Goal: Information Seeking & Learning: Learn about a topic

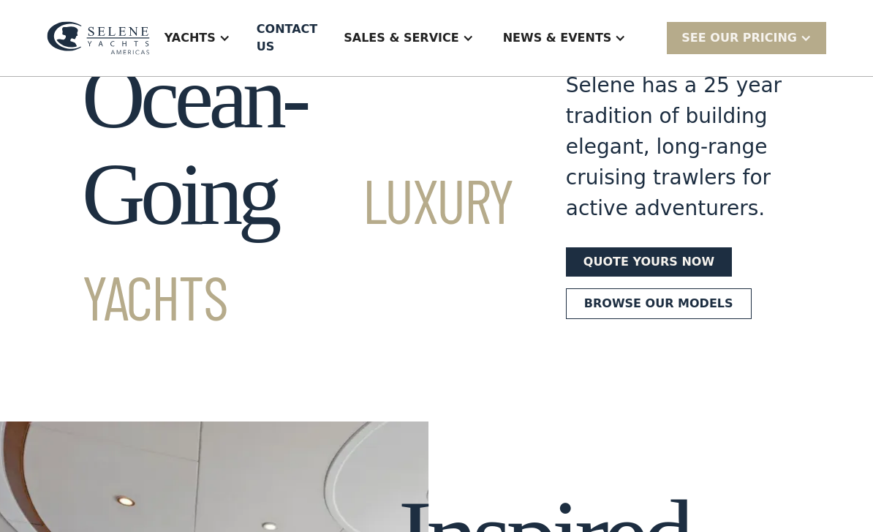
scroll to position [80, 0]
click at [230, 39] on div at bounding box center [225, 38] width 12 height 12
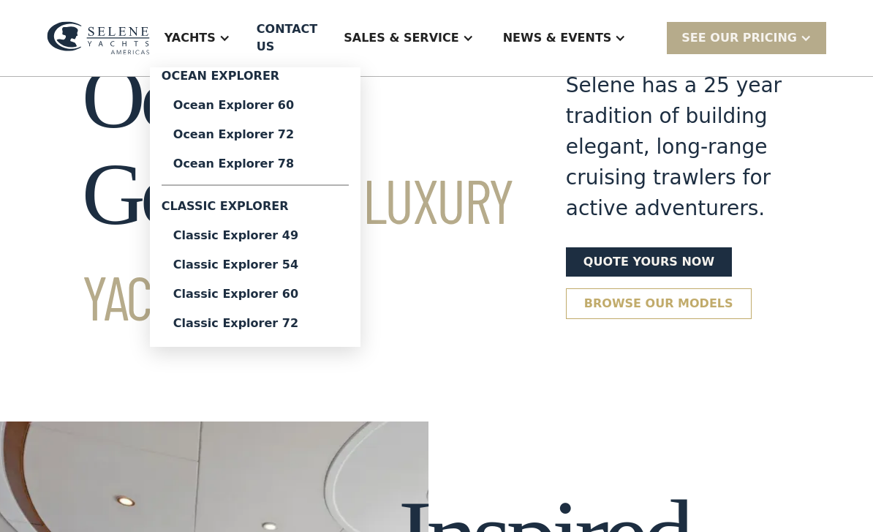
click at [603, 319] on link "Browse our models" at bounding box center [659, 303] width 186 height 31
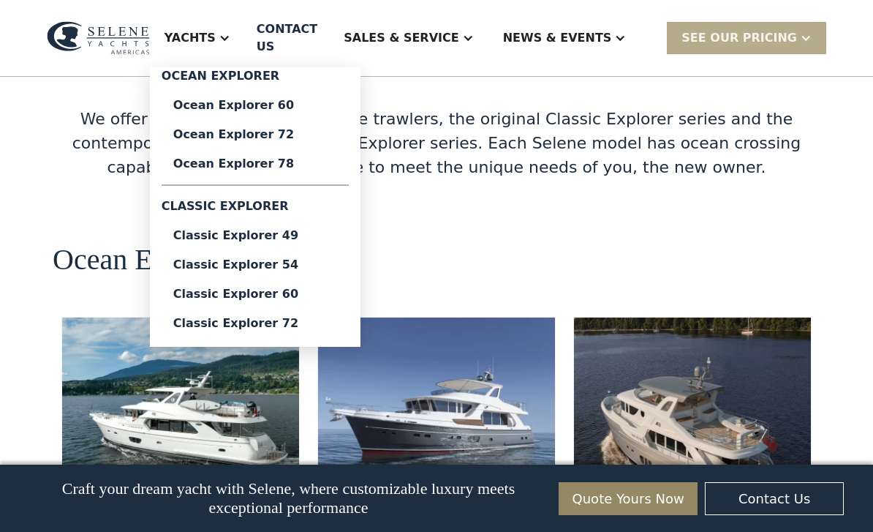
scroll to position [2466, 0]
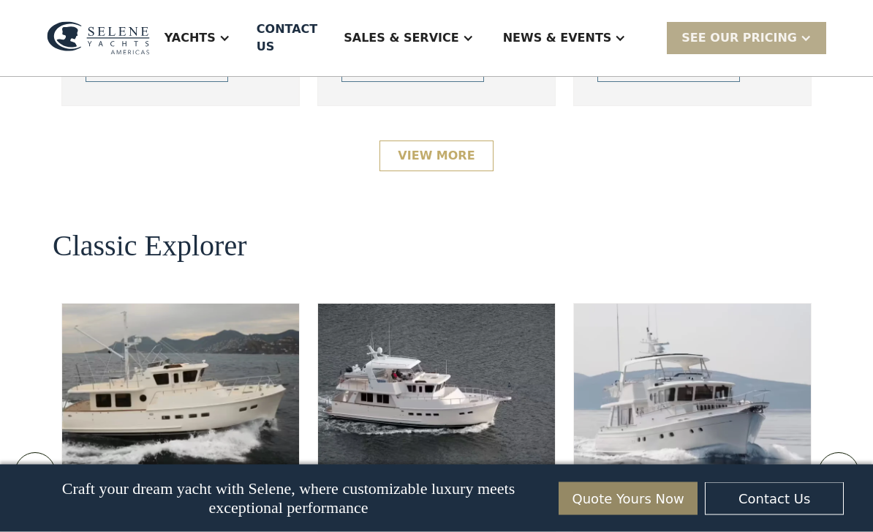
scroll to position [2937, 0]
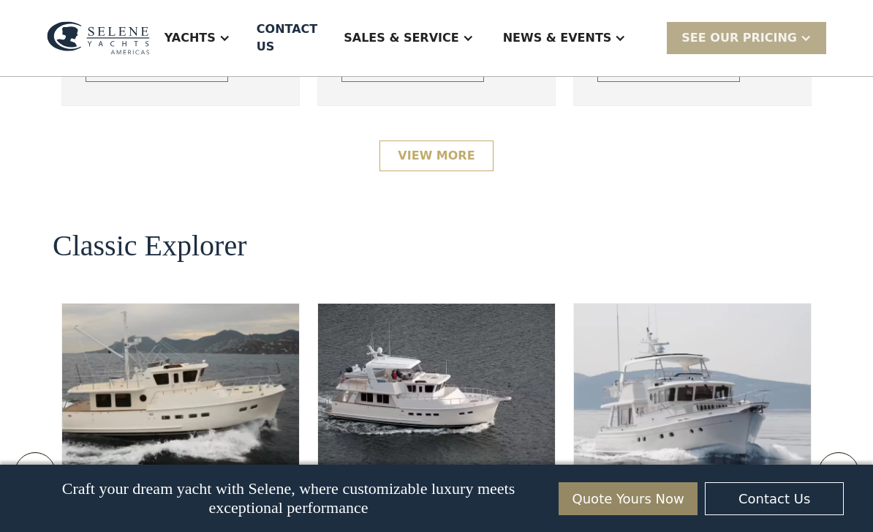
click at [475, 171] on link "View More" at bounding box center [436, 155] width 113 height 31
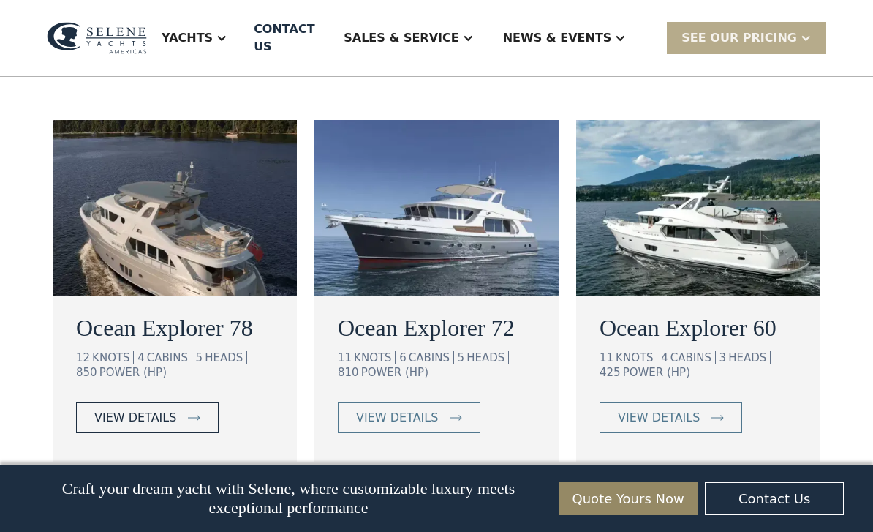
click at [117, 409] on div "view details" at bounding box center [135, 418] width 82 height 18
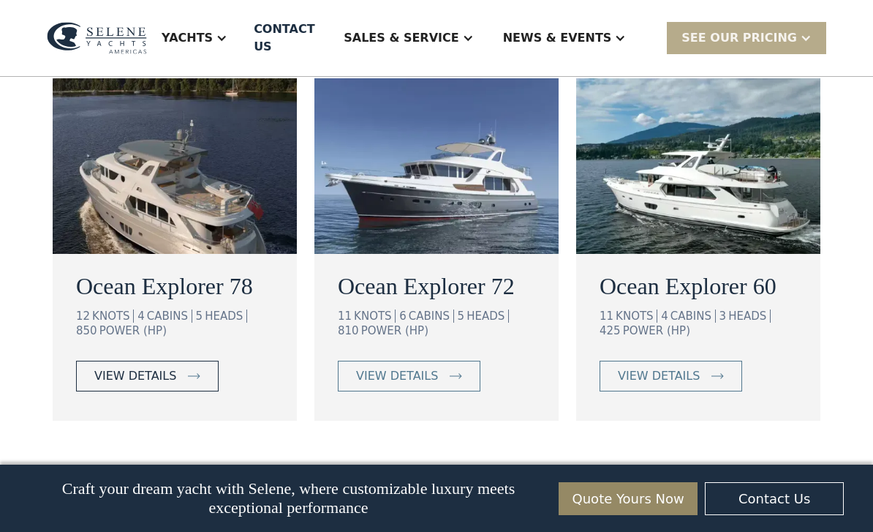
scroll to position [1048, 0]
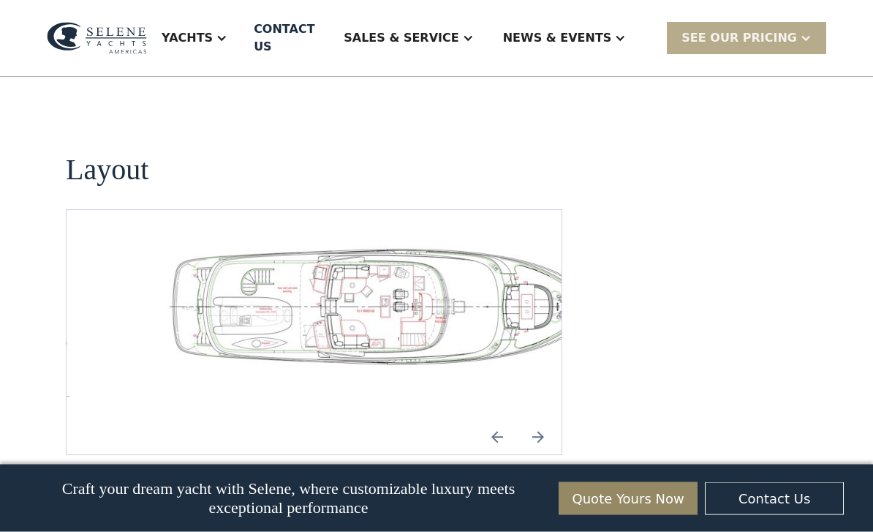
scroll to position [2122, 0]
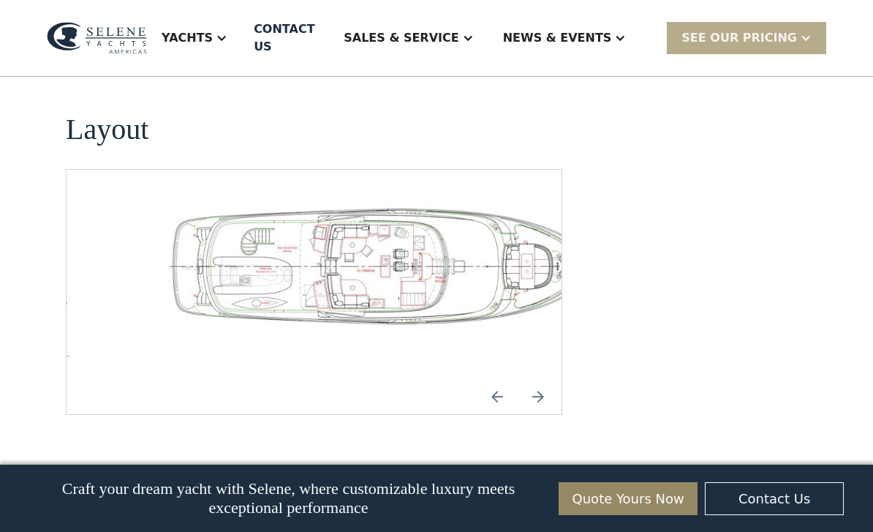
click at [502, 379] on img "Previous slide" at bounding box center [497, 396] width 35 height 35
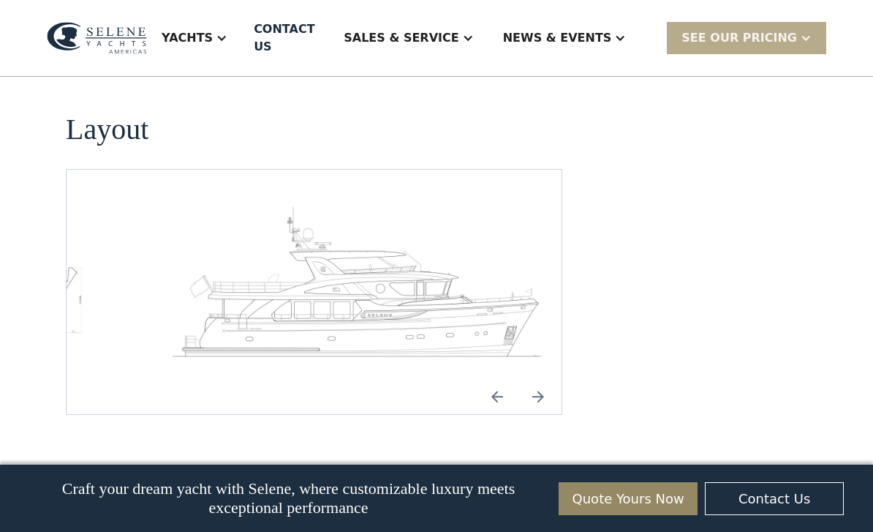
click at [536, 379] on img "Next slide" at bounding box center [538, 396] width 35 height 35
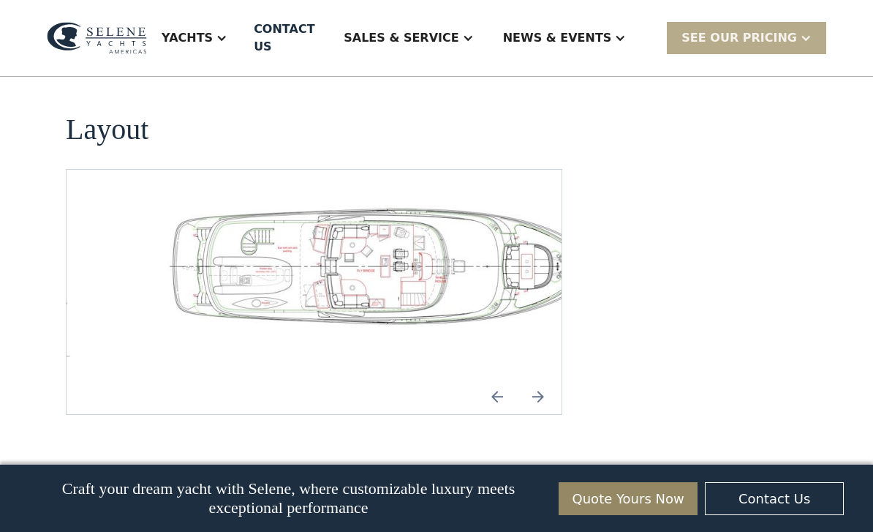
click at [536, 379] on img "Next slide" at bounding box center [538, 396] width 35 height 35
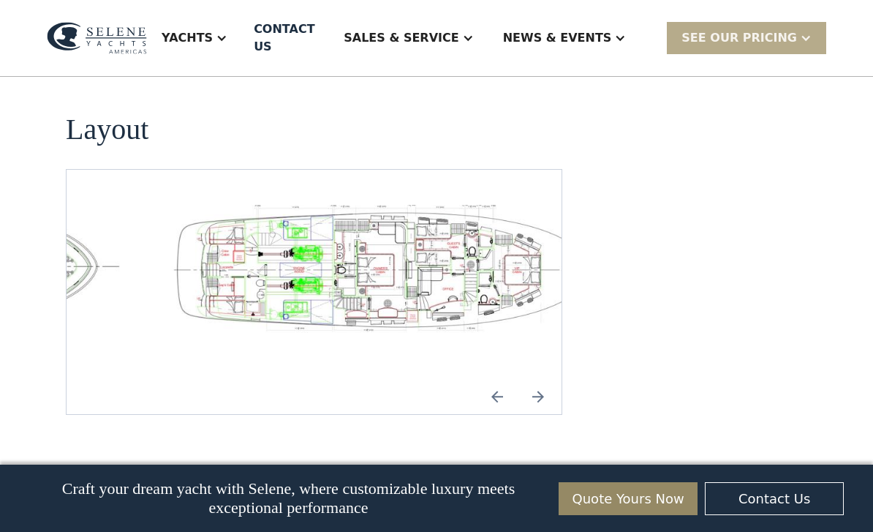
click at [536, 379] on img "Next slide" at bounding box center [538, 396] width 35 height 35
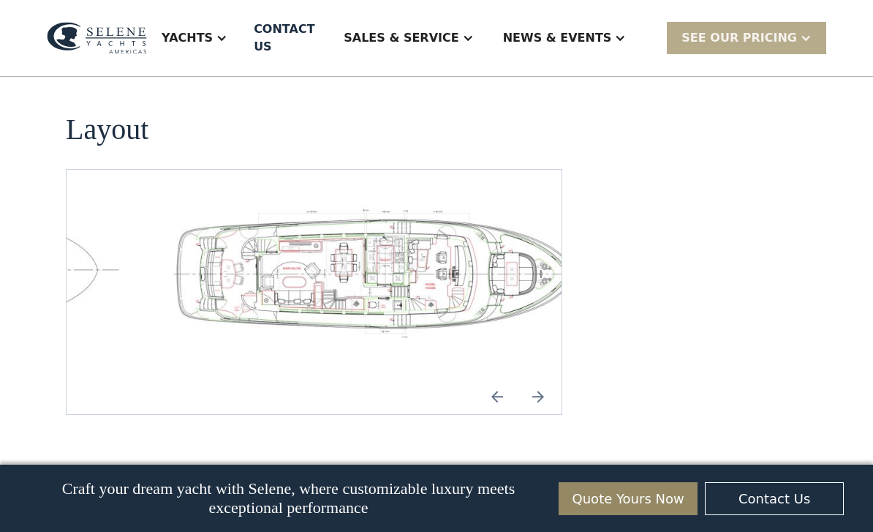
click at [536, 379] on img "Next slide" at bounding box center [538, 396] width 35 height 35
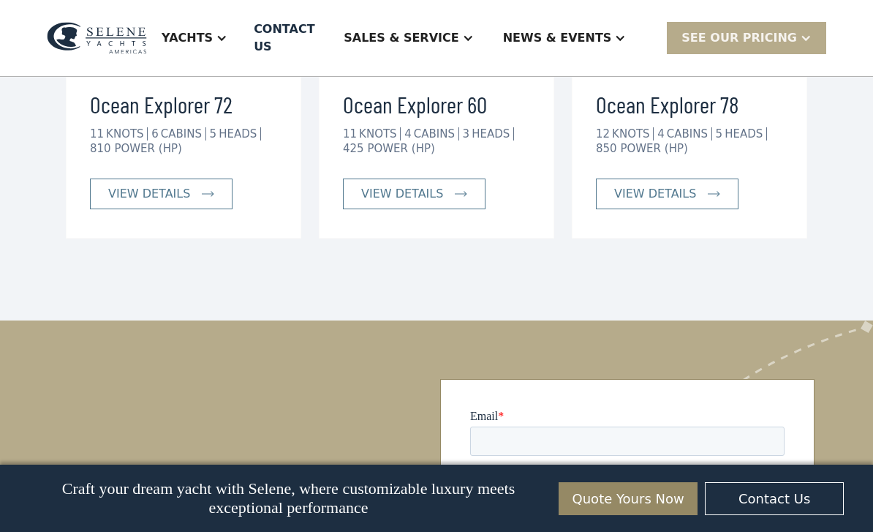
scroll to position [2888, 0]
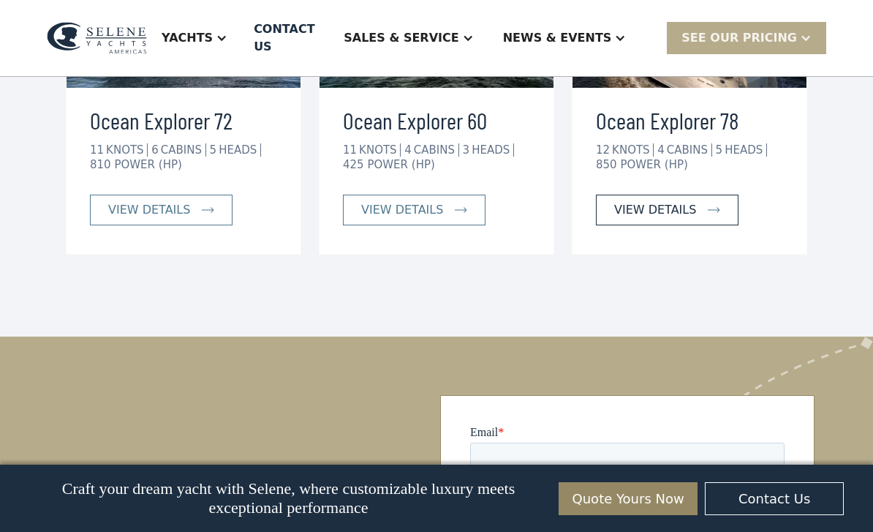
click at [667, 201] on div "view details" at bounding box center [655, 210] width 82 height 18
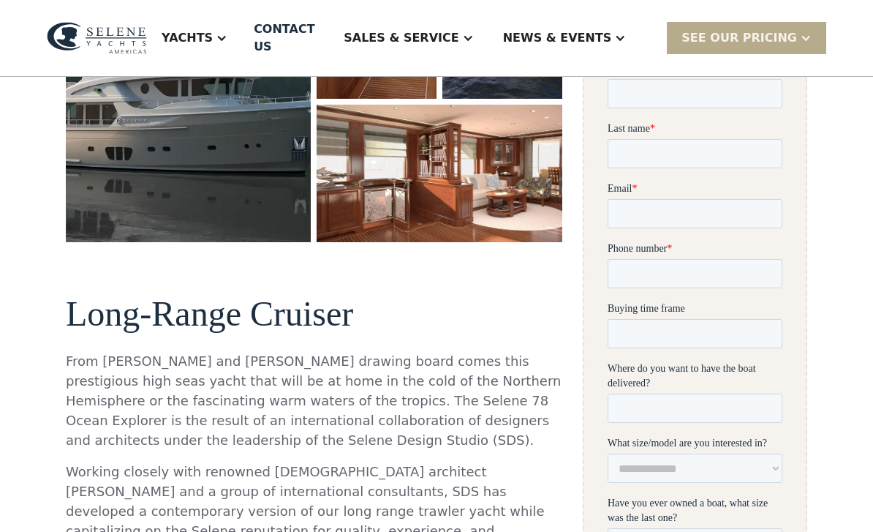
scroll to position [431, 0]
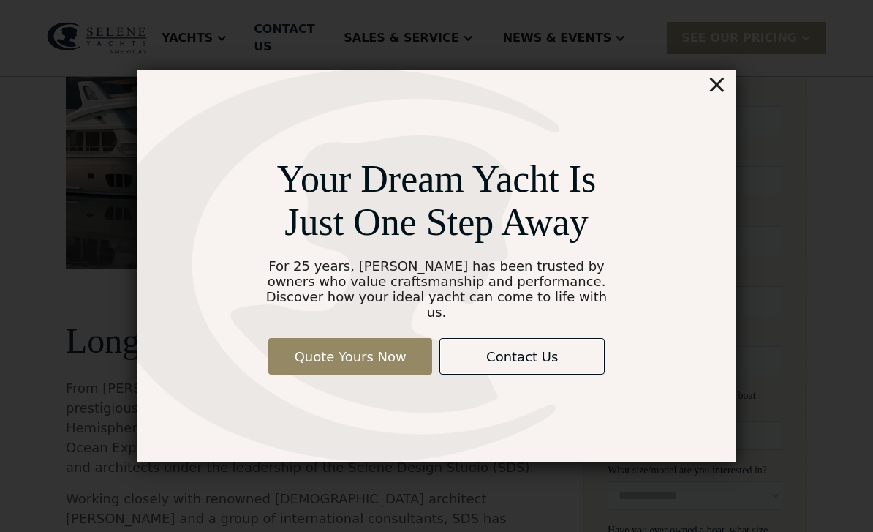
click at [751, 70] on div "Your Dream Yacht Is Just One Step Away For 25 years, [PERSON_NAME] has been tru…" at bounding box center [437, 265] width 786 height 605
click at [750, 89] on label "First name *" at bounding box center [694, 95] width 175 height 15
click at [750, 106] on input "First name *" at bounding box center [694, 120] width 175 height 29
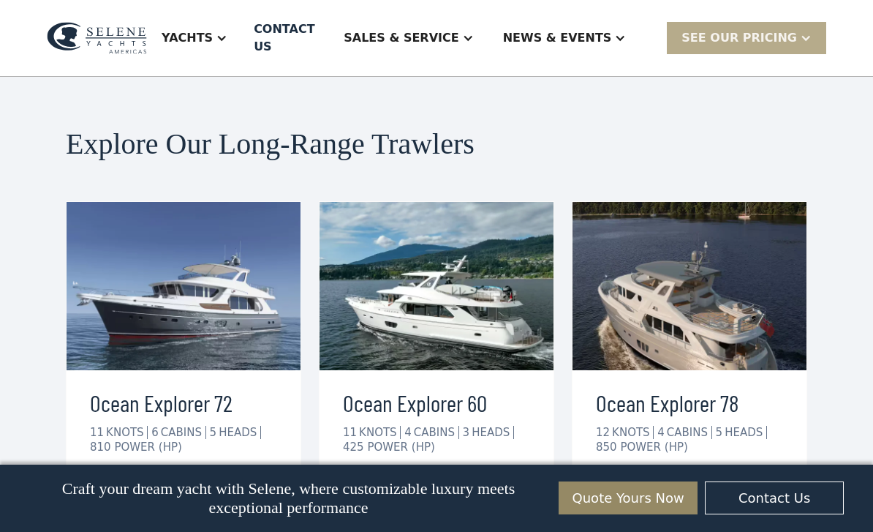
scroll to position [2608, 0]
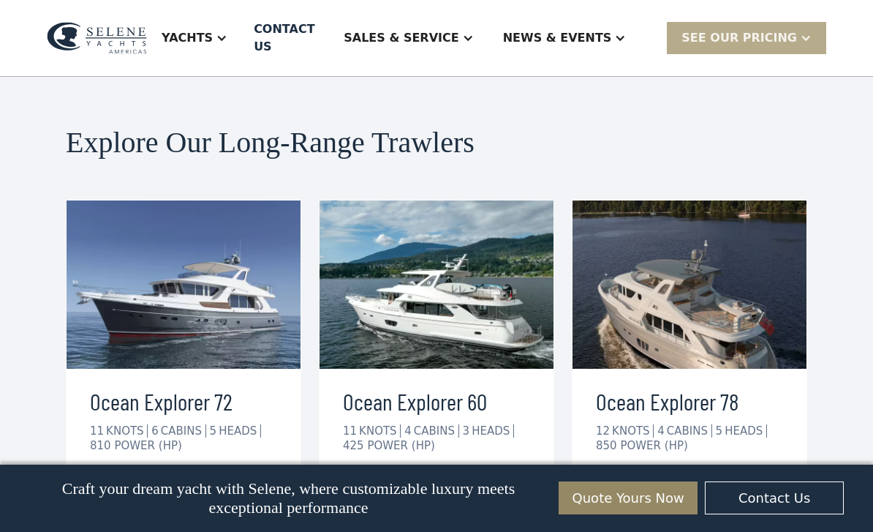
click at [227, 34] on div at bounding box center [222, 38] width 12 height 12
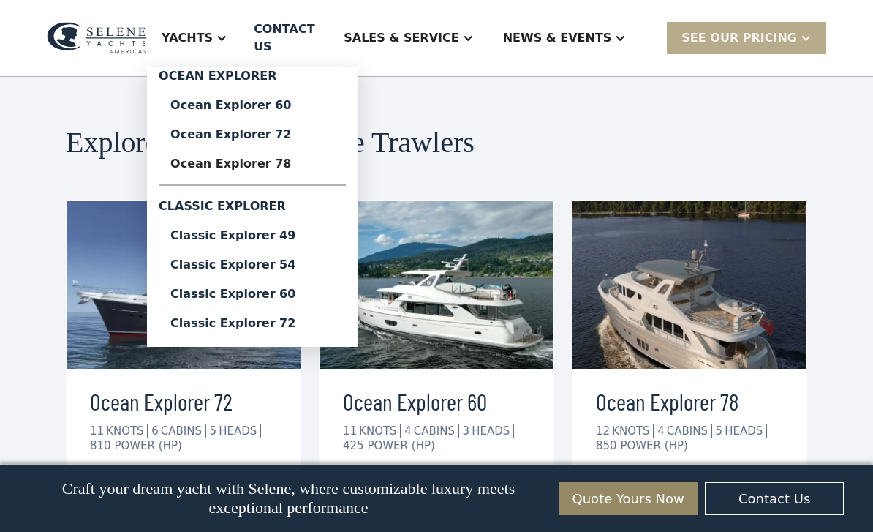
click at [645, 127] on h2 "Explore Our Long-Range Trawlers" at bounding box center [436, 143] width 741 height 32
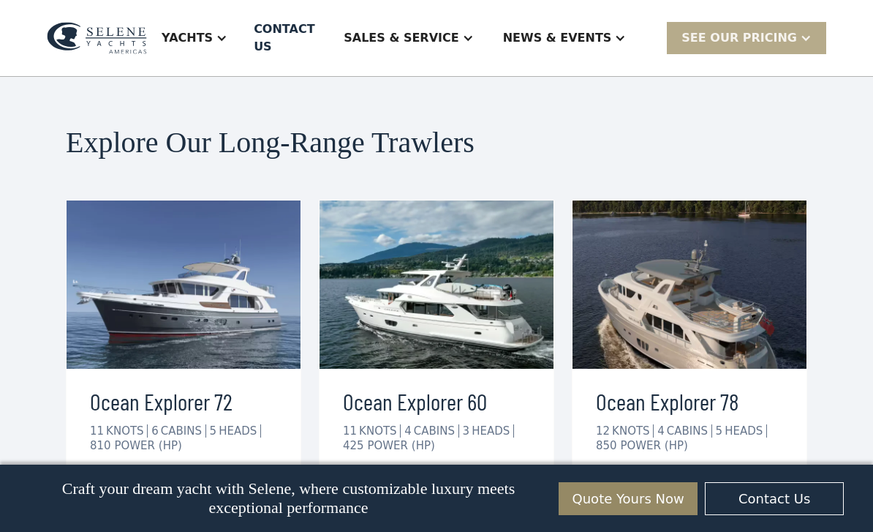
click at [242, 39] on div "Yachts" at bounding box center [194, 38] width 95 height 58
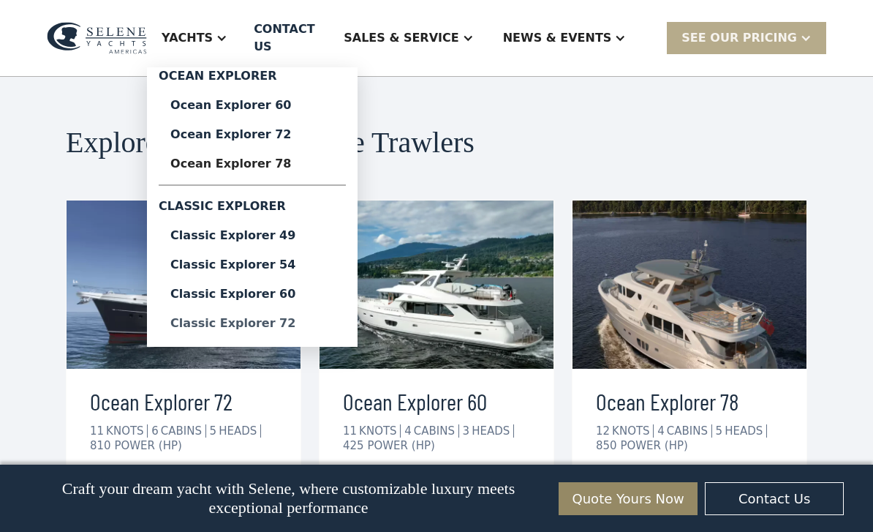
click at [300, 318] on div "Classic Explorer 72" at bounding box center [252, 323] width 164 height 12
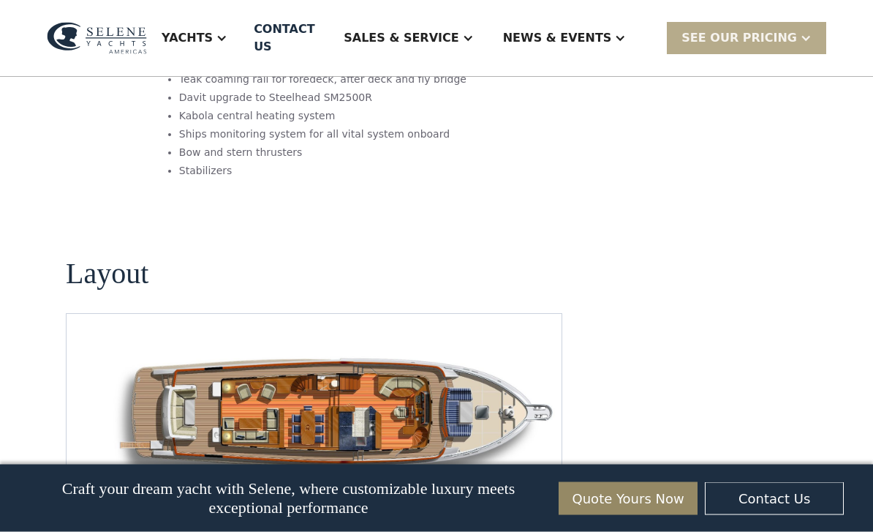
scroll to position [1909, 0]
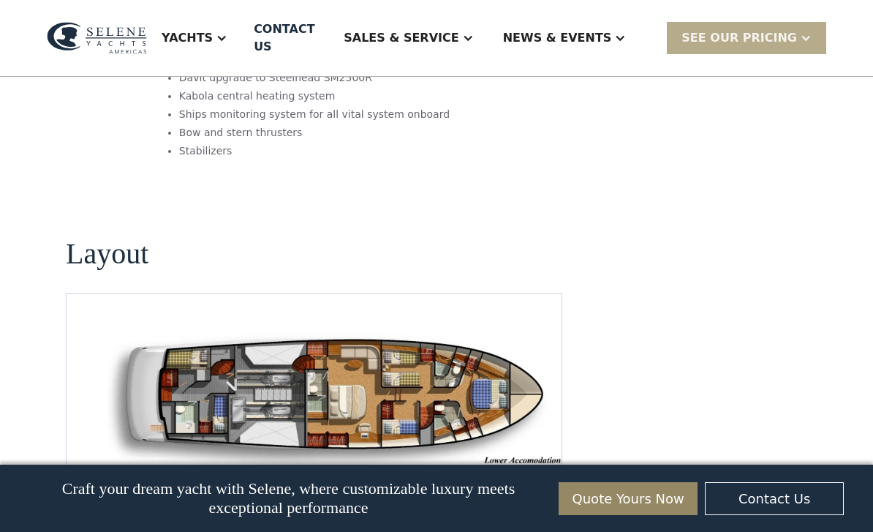
click at [491, 469] on img "Previous slide" at bounding box center [497, 486] width 35 height 35
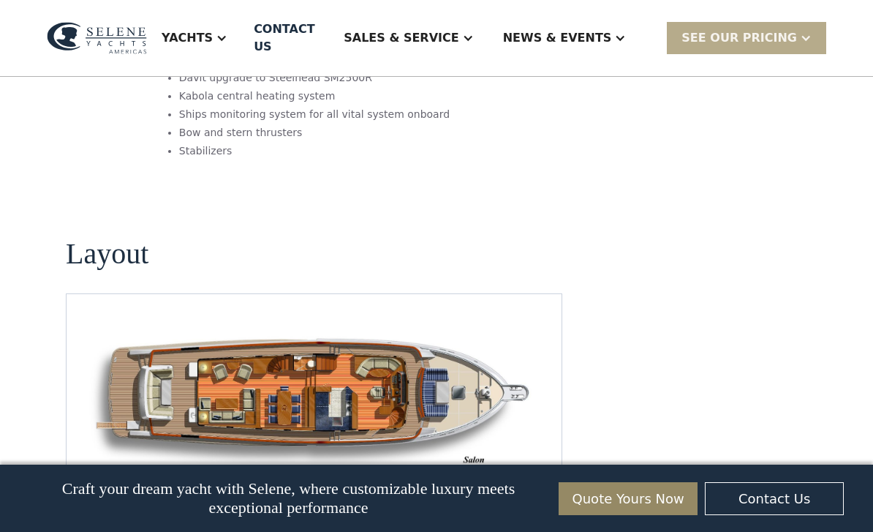
click at [491, 469] on img "Previous slide" at bounding box center [497, 486] width 35 height 35
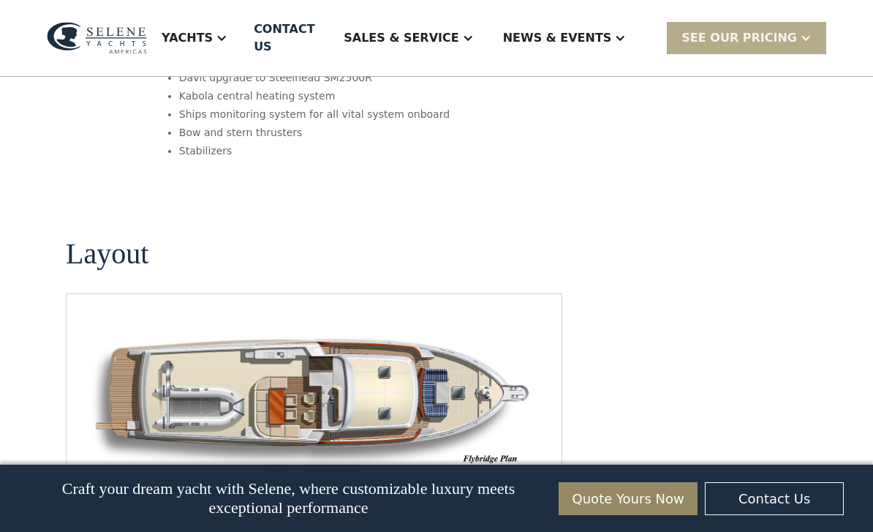
click at [504, 469] on img "Previous slide" at bounding box center [497, 486] width 35 height 35
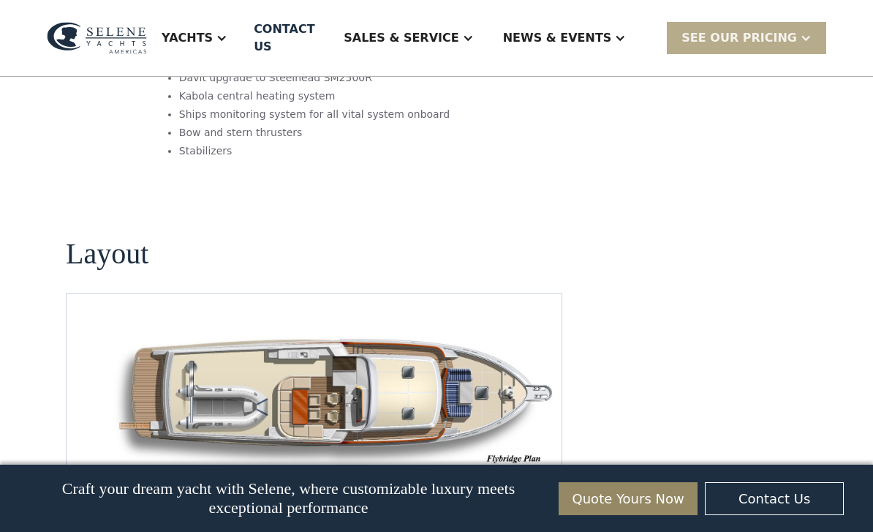
click at [502, 469] on img "Previous slide" at bounding box center [497, 486] width 35 height 35
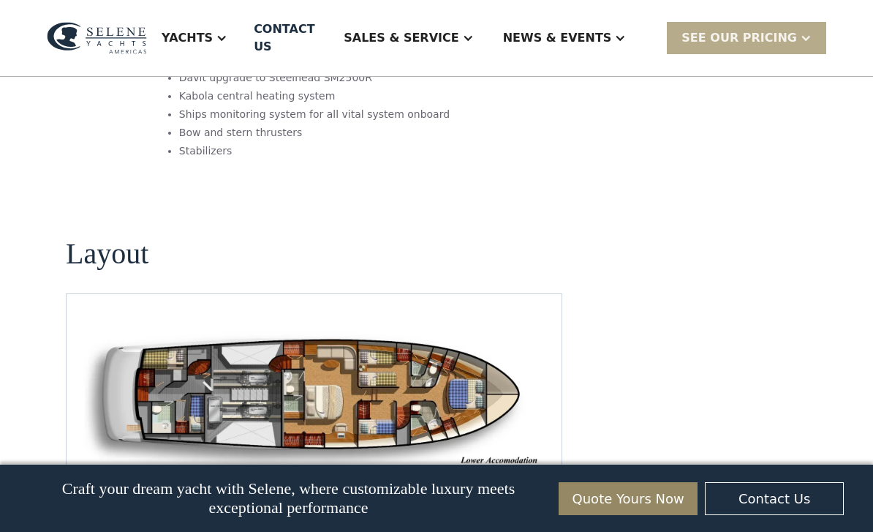
click at [423, 329] on img "open lightbox" at bounding box center [314, 399] width 472 height 140
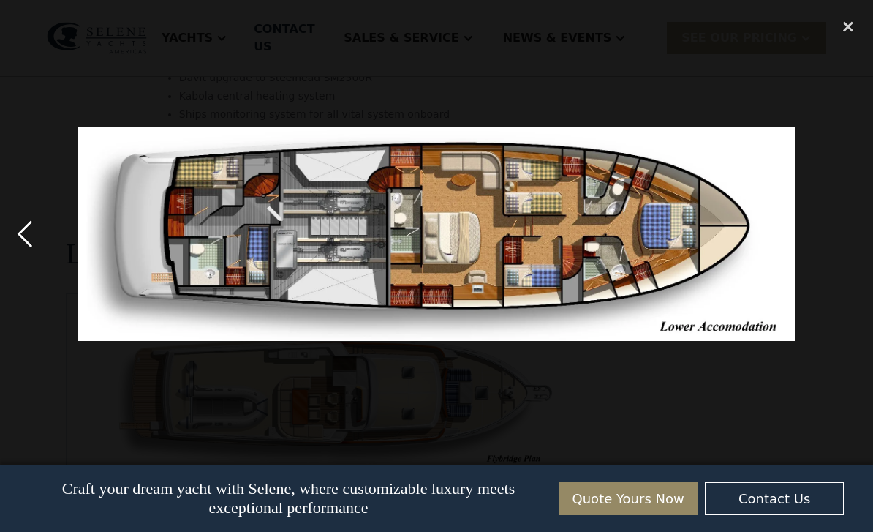
click at [41, 257] on div "previous image" at bounding box center [25, 234] width 50 height 447
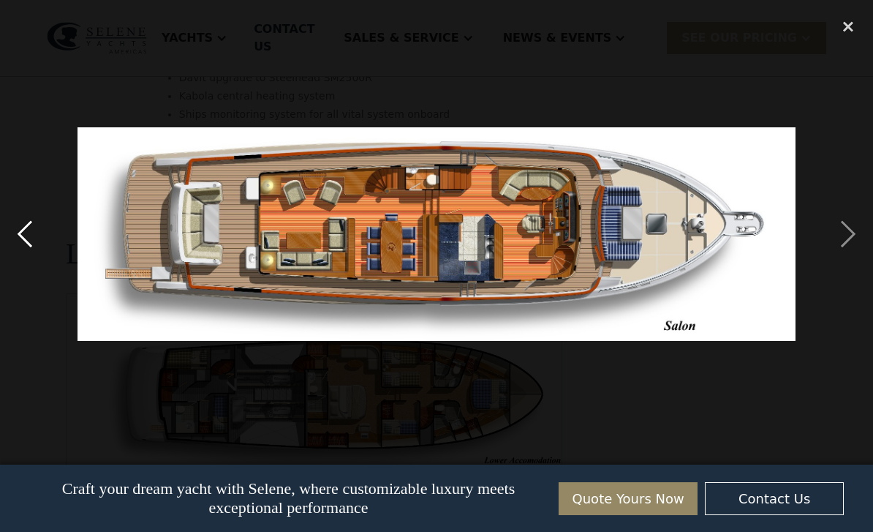
click at [37, 265] on div "previous image" at bounding box center [25, 234] width 50 height 447
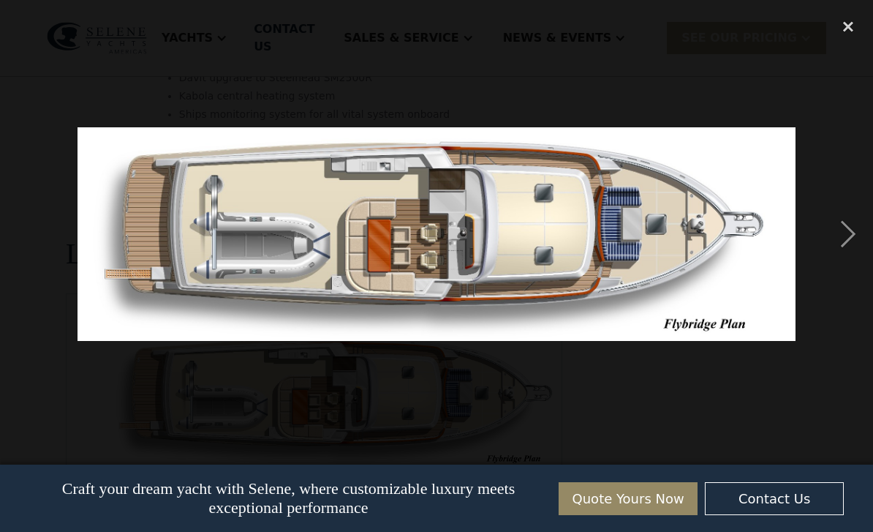
click at [36, 265] on div "previous image" at bounding box center [25, 234] width 50 height 447
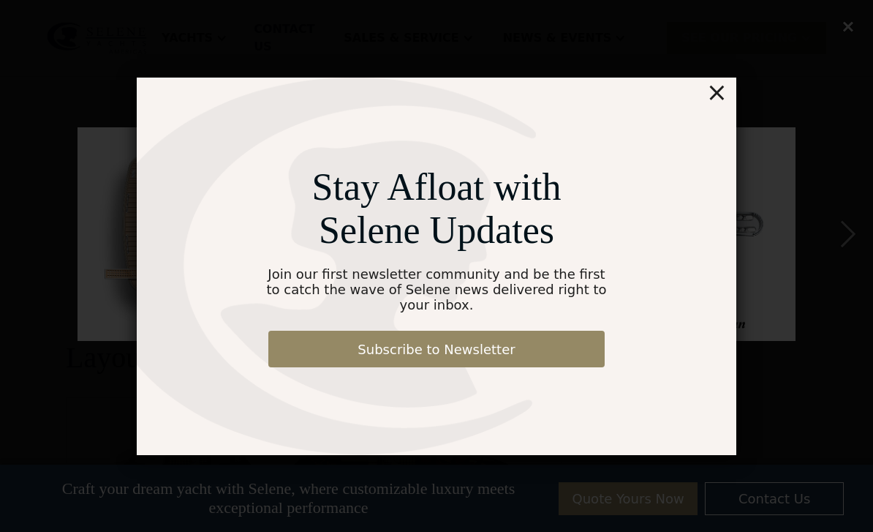
scroll to position [1808, 0]
